Goal: Task Accomplishment & Management: Manage account settings

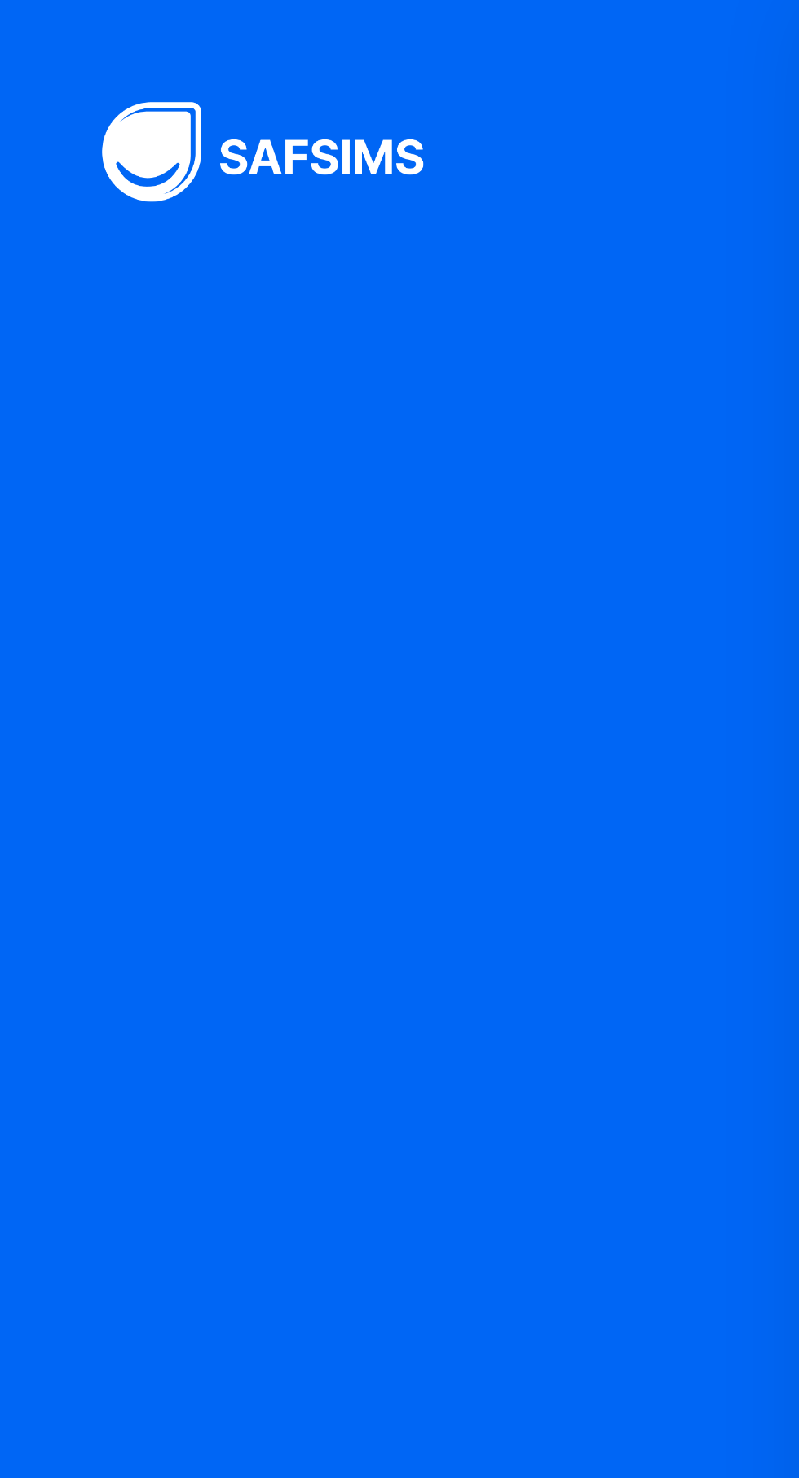
click at [159, 200] on div at bounding box center [133, 739] width 267 height 1478
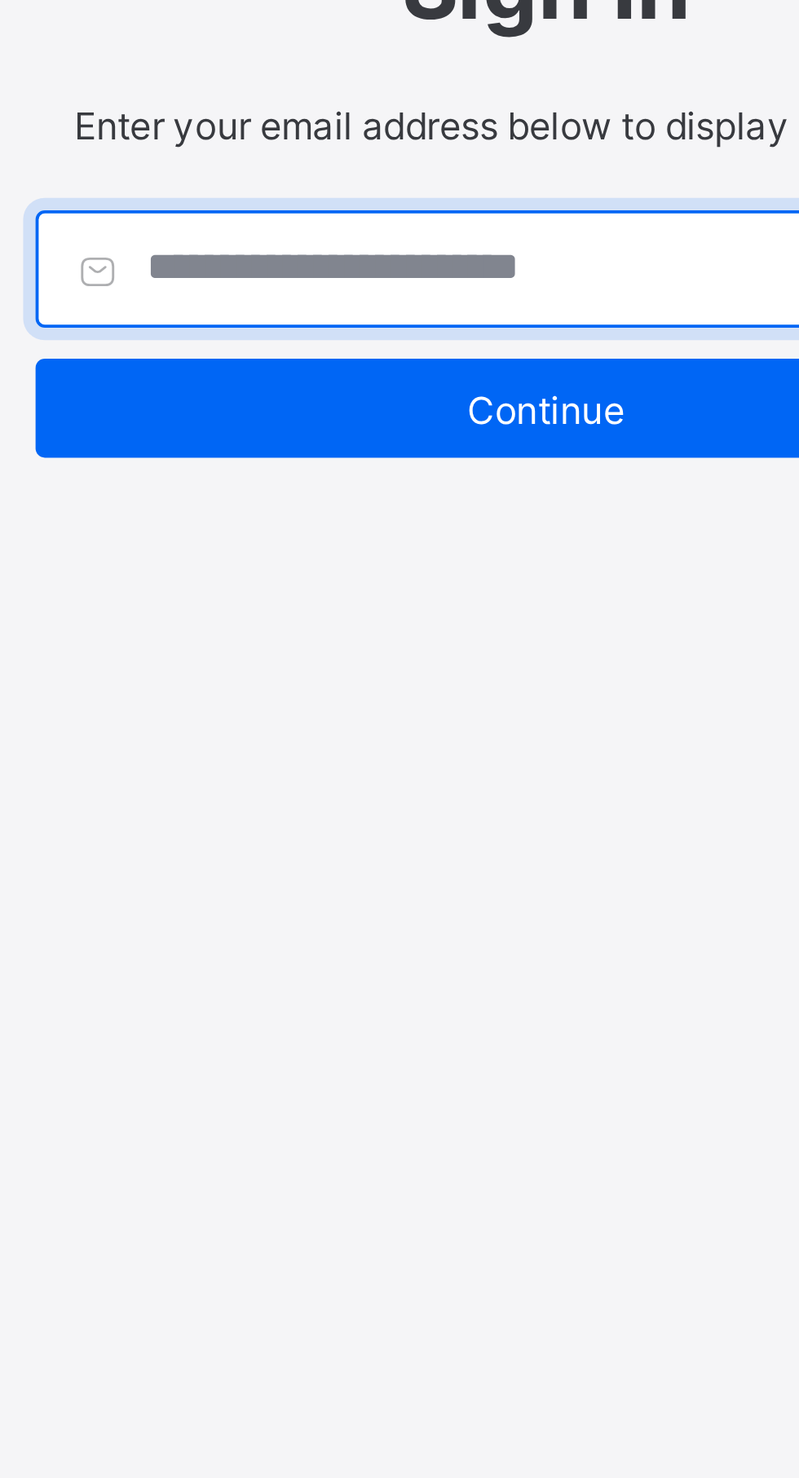
click at [375, 589] on input "text" at bounding box center [399, 573] width 269 height 31
type input "**********"
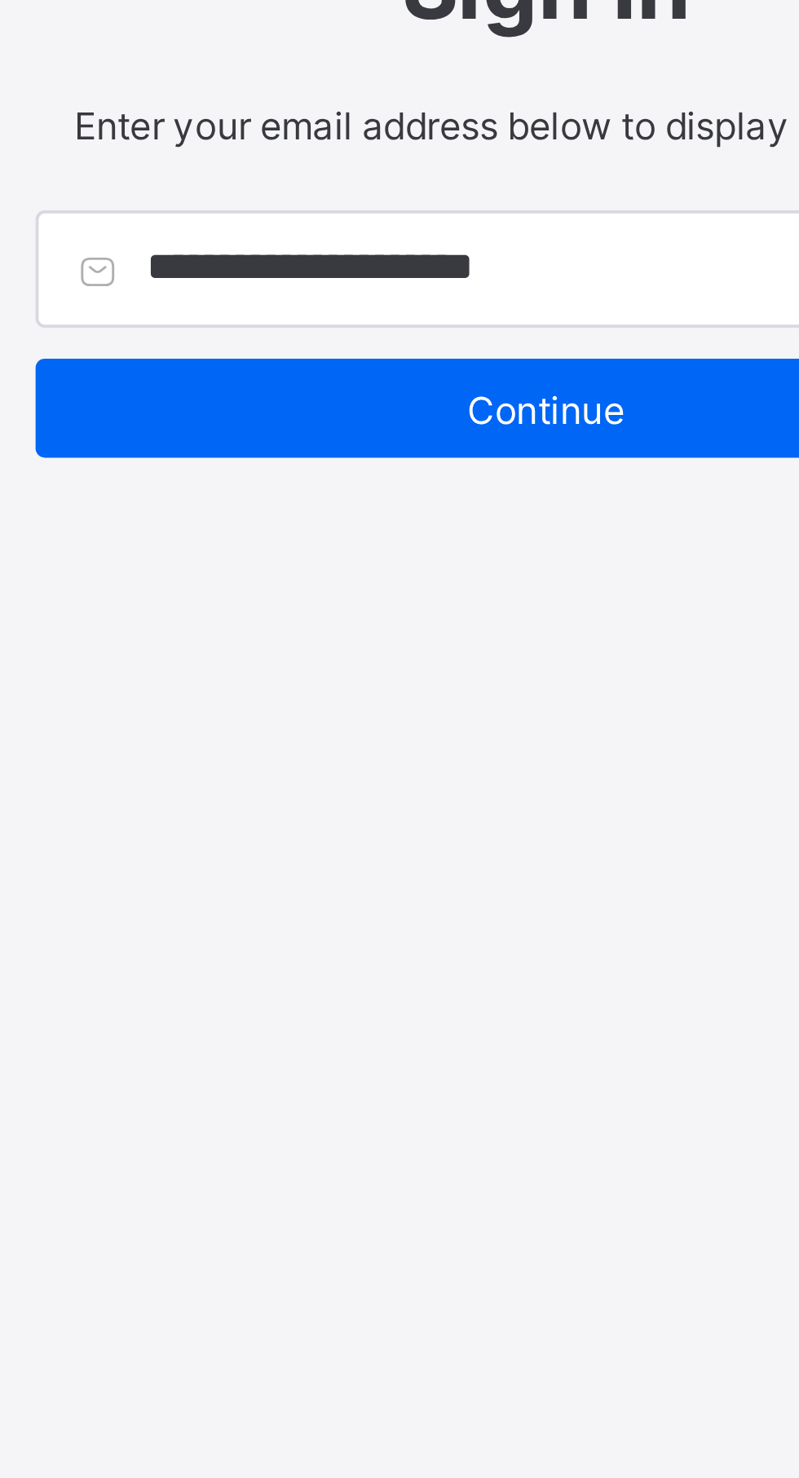
click at [407, 616] on span "Continue" at bounding box center [399, 610] width 245 height 12
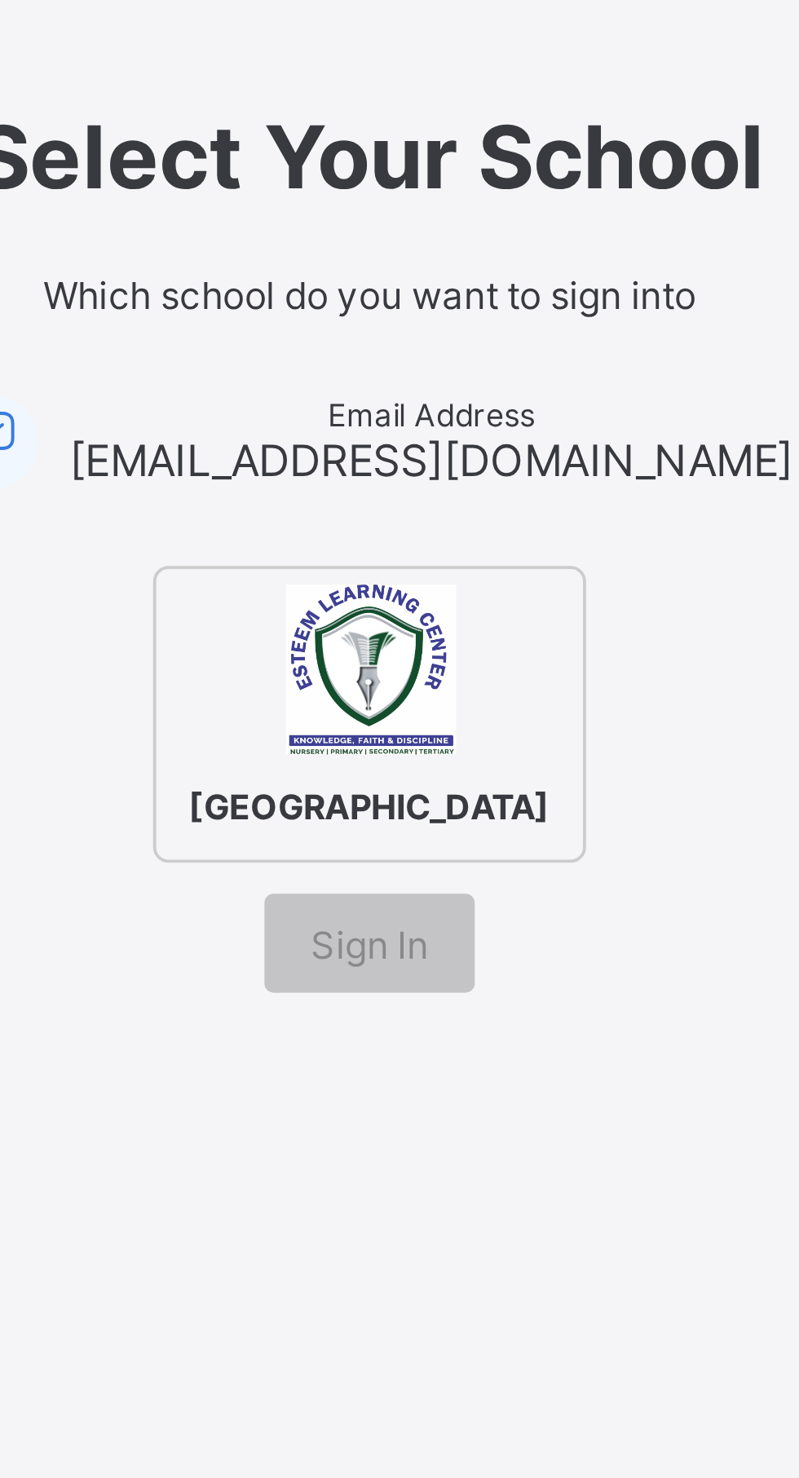
click at [406, 690] on div "Sign In" at bounding box center [399, 677] width 55 height 26
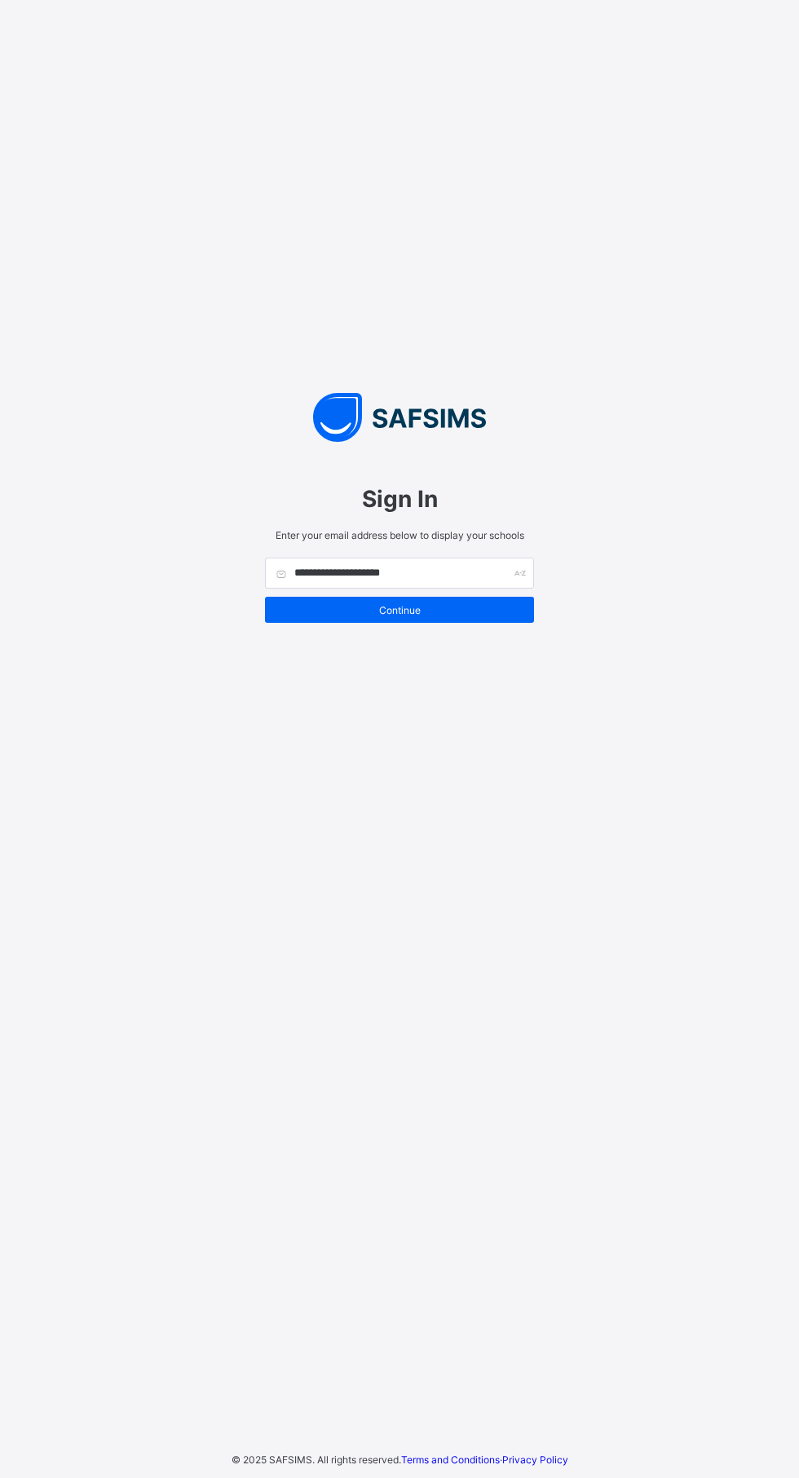
scroll to position [31, 0]
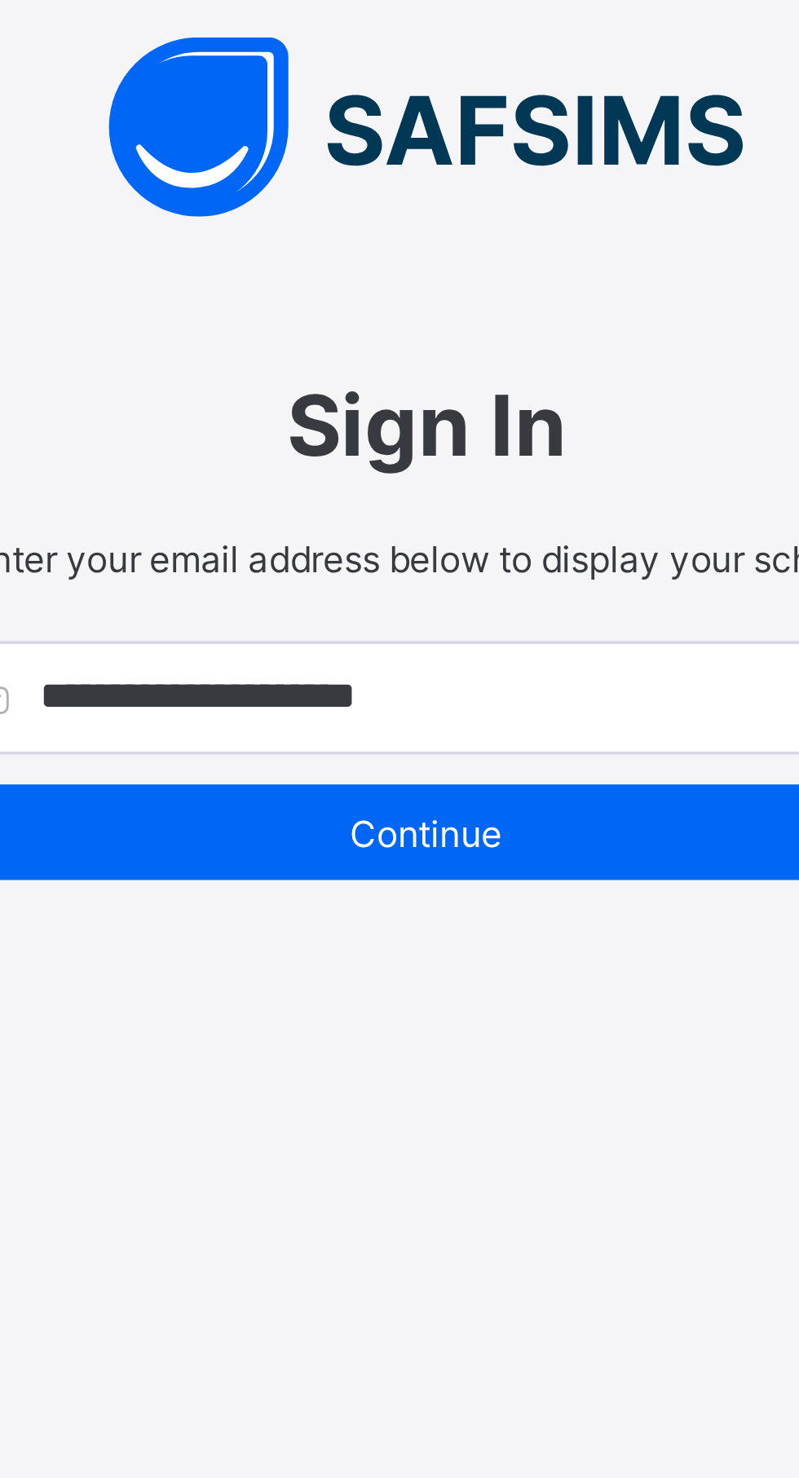
click at [413, 616] on span "Continue" at bounding box center [399, 610] width 245 height 12
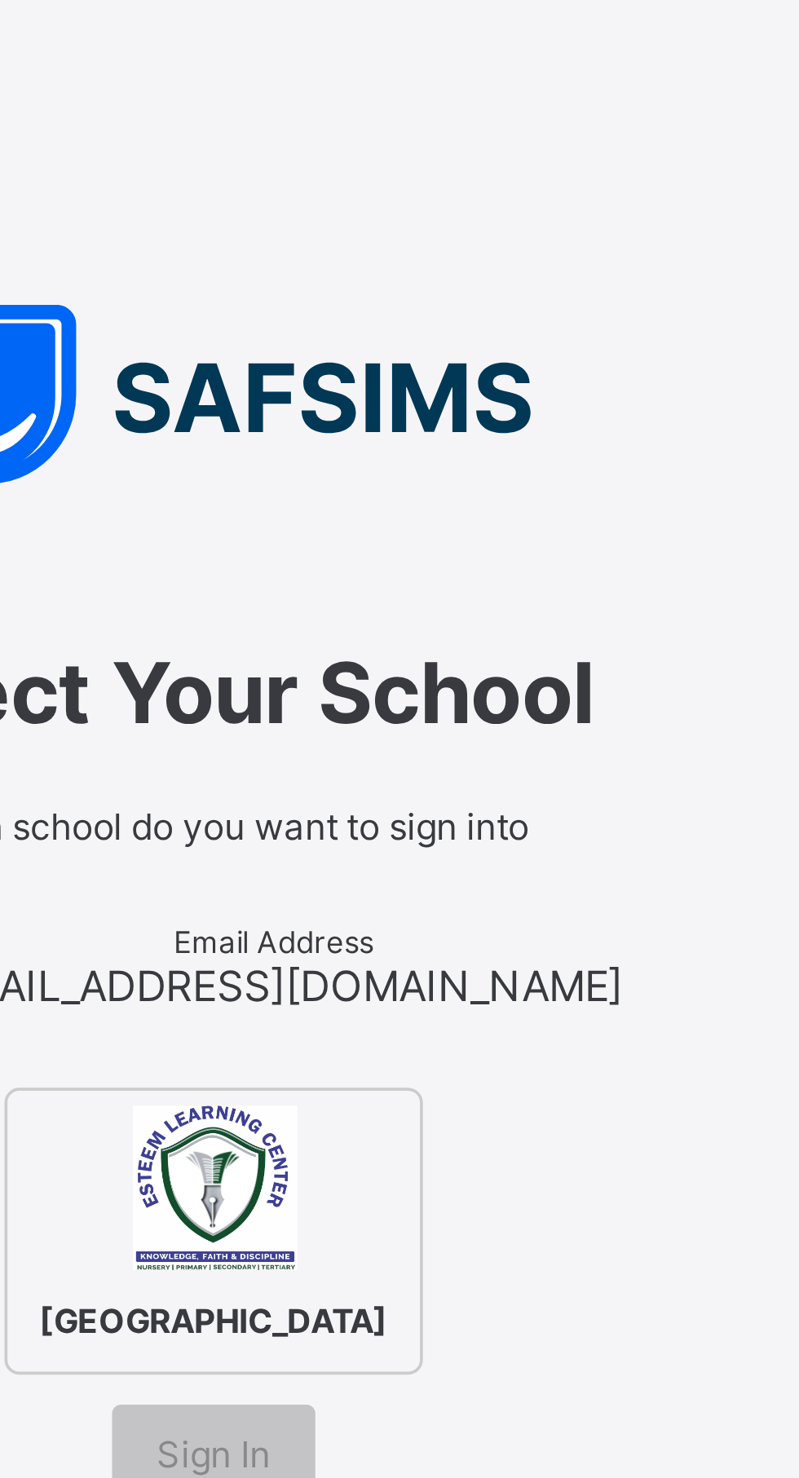
scroll to position [0, 0]
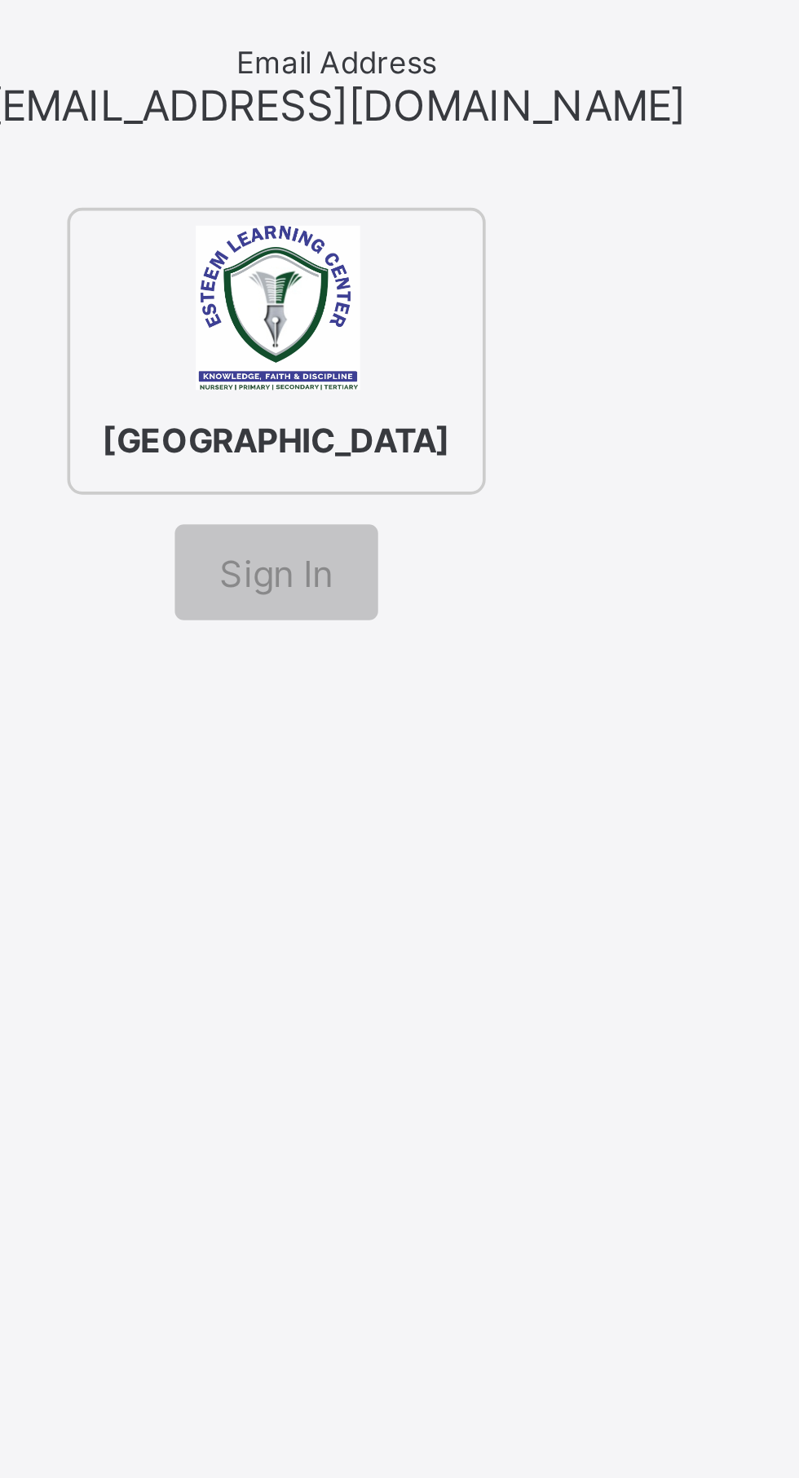
click at [404, 683] on span "Sign In" at bounding box center [399, 677] width 31 height 12
click at [474, 690] on div "Select Your School Which school do you want to sign into Email Address ubahubah…" at bounding box center [399, 564] width 457 height 250
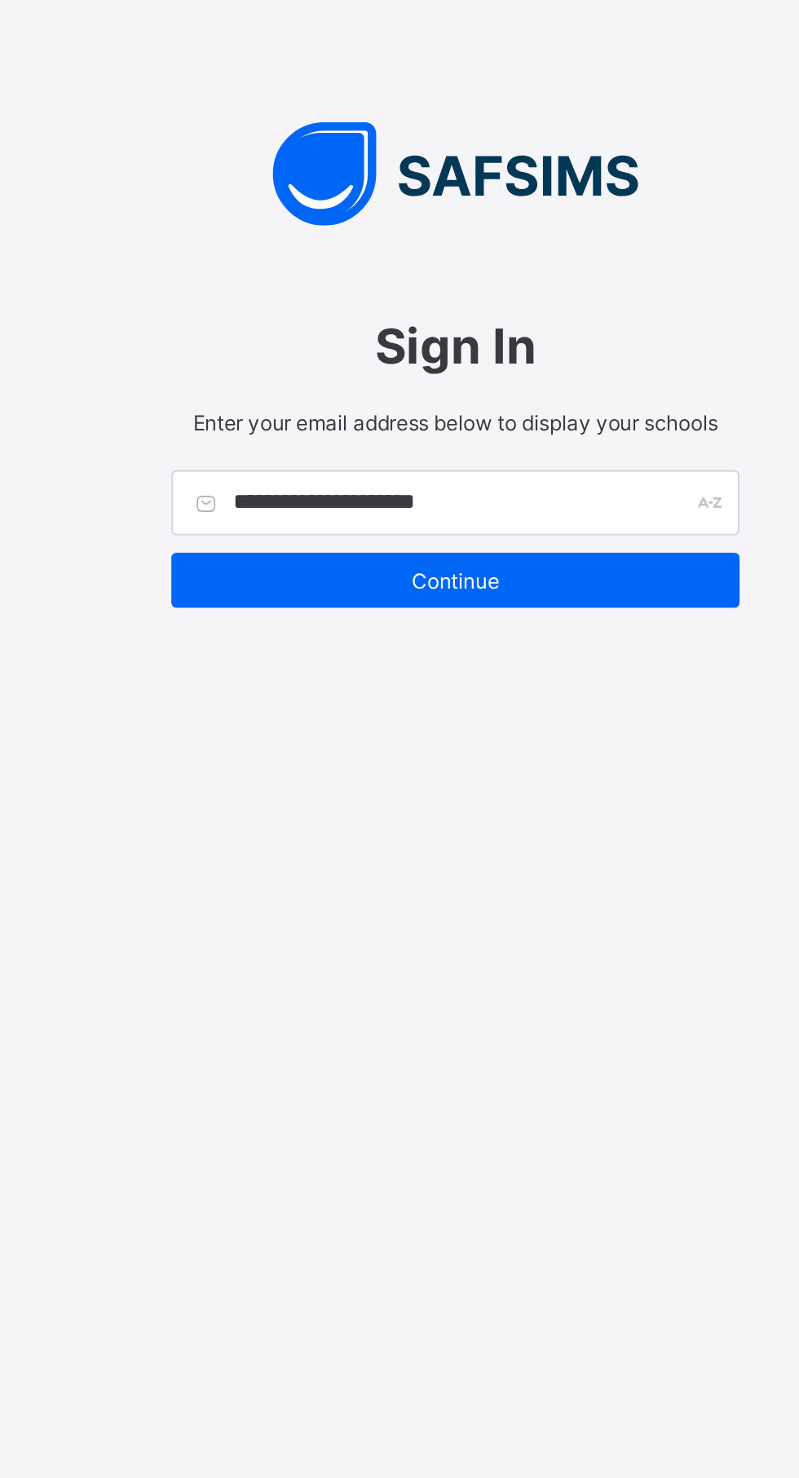
click at [455, 623] on div "Continue" at bounding box center [399, 610] width 269 height 26
